Goal: Obtain resource: Download file/media

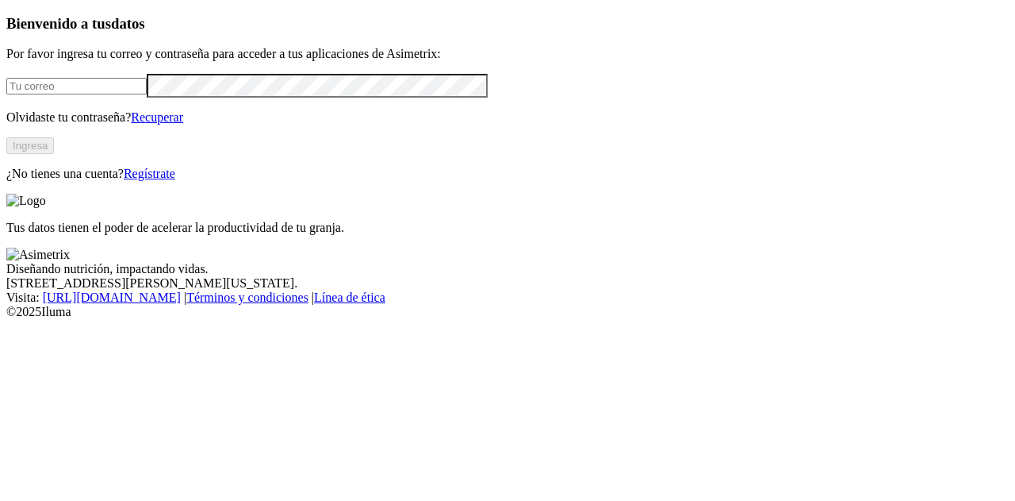
type input "[PERSON_NAME][EMAIL_ADDRESS][PERSON_NAME][DOMAIN_NAME]"
click at [54, 154] on button "Ingresa" at bounding box center [30, 145] width 48 height 17
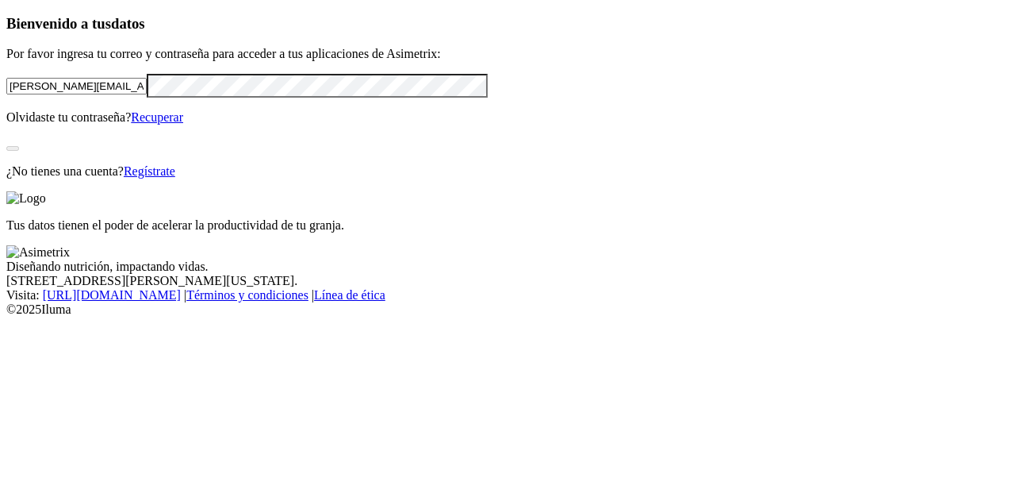
click at [544, 317] on footer "Diseñando nutrición, impactando vidas. [STREET_ADDRESS][US_STATE]. Visita : [UR…" at bounding box center [507, 280] width 1003 height 71
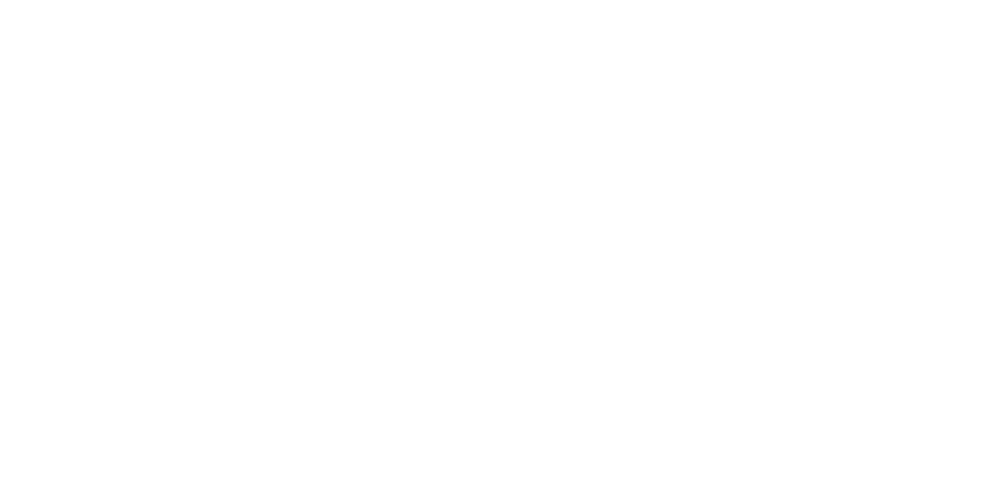
type input "preme"
